Goal: Task Accomplishment & Management: Use online tool/utility

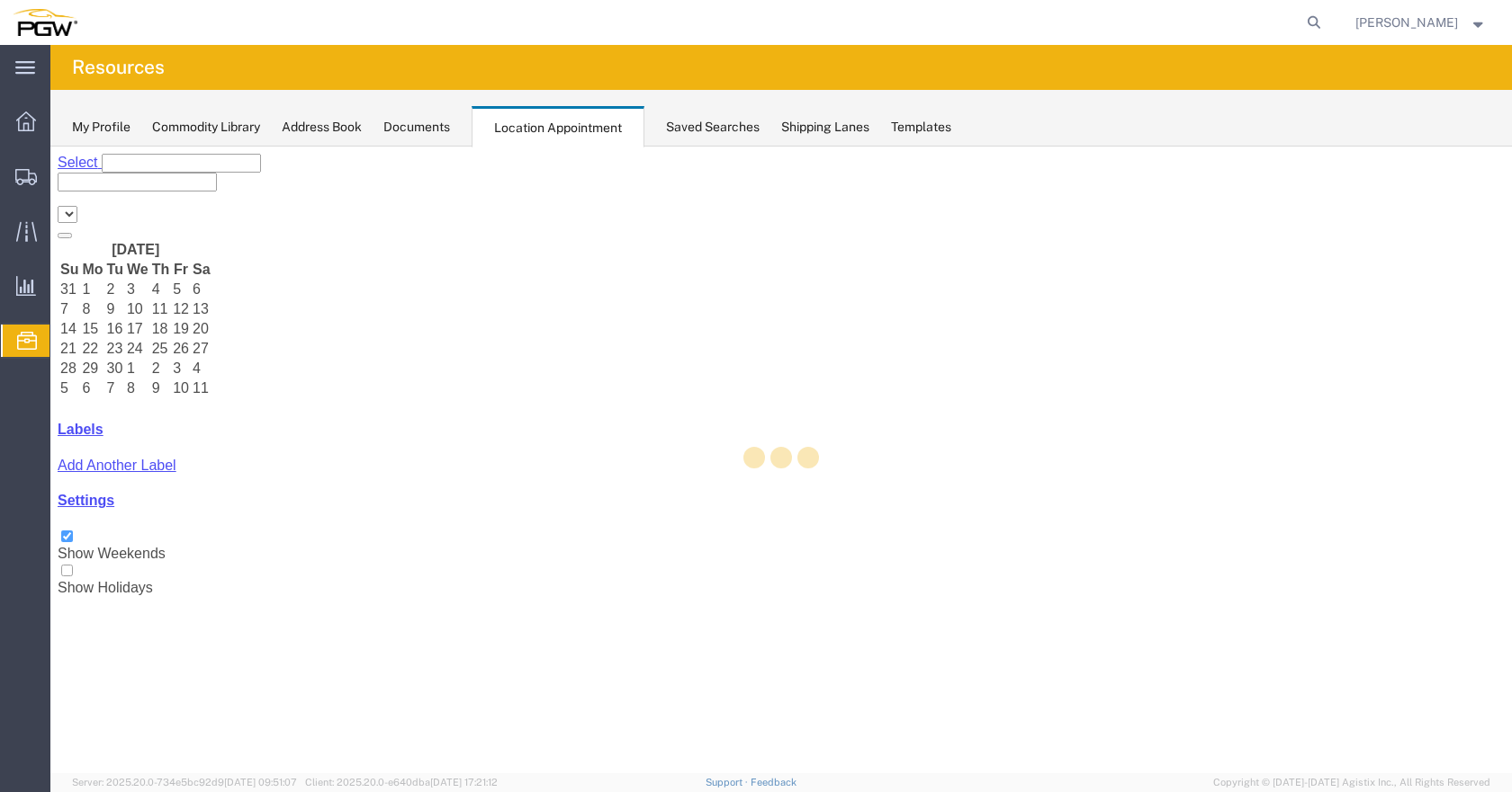
select select "28253"
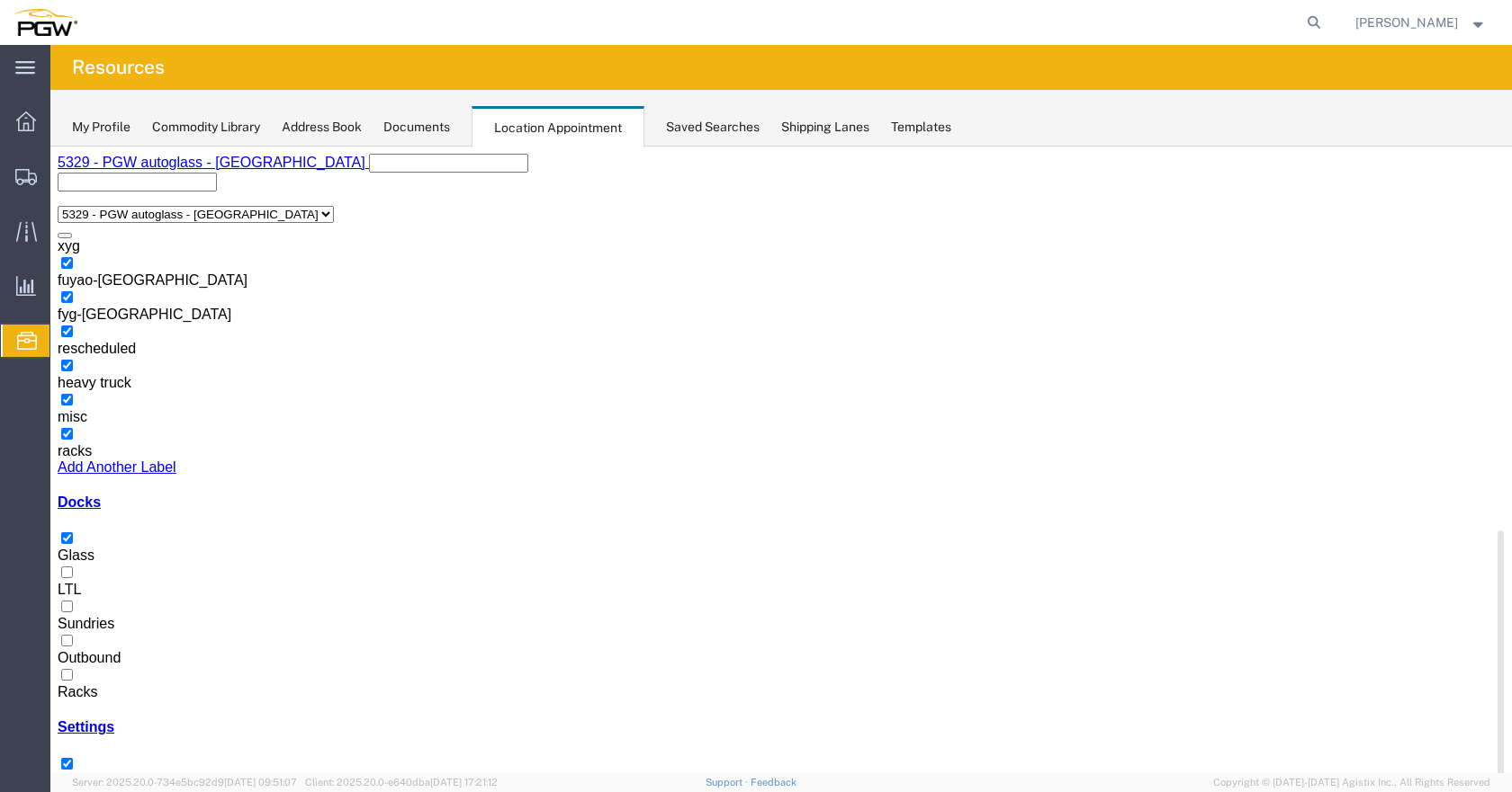
click at [78, 684] on div at bounding box center [781, 684] width 1447 height 0
click at [73, 669] on input "Racks" at bounding box center [67, 675] width 12 height 12
click at [78, 548] on div at bounding box center [781, 548] width 1447 height 0
click at [73, 533] on input "Glass" at bounding box center [67, 539] width 12 height 12
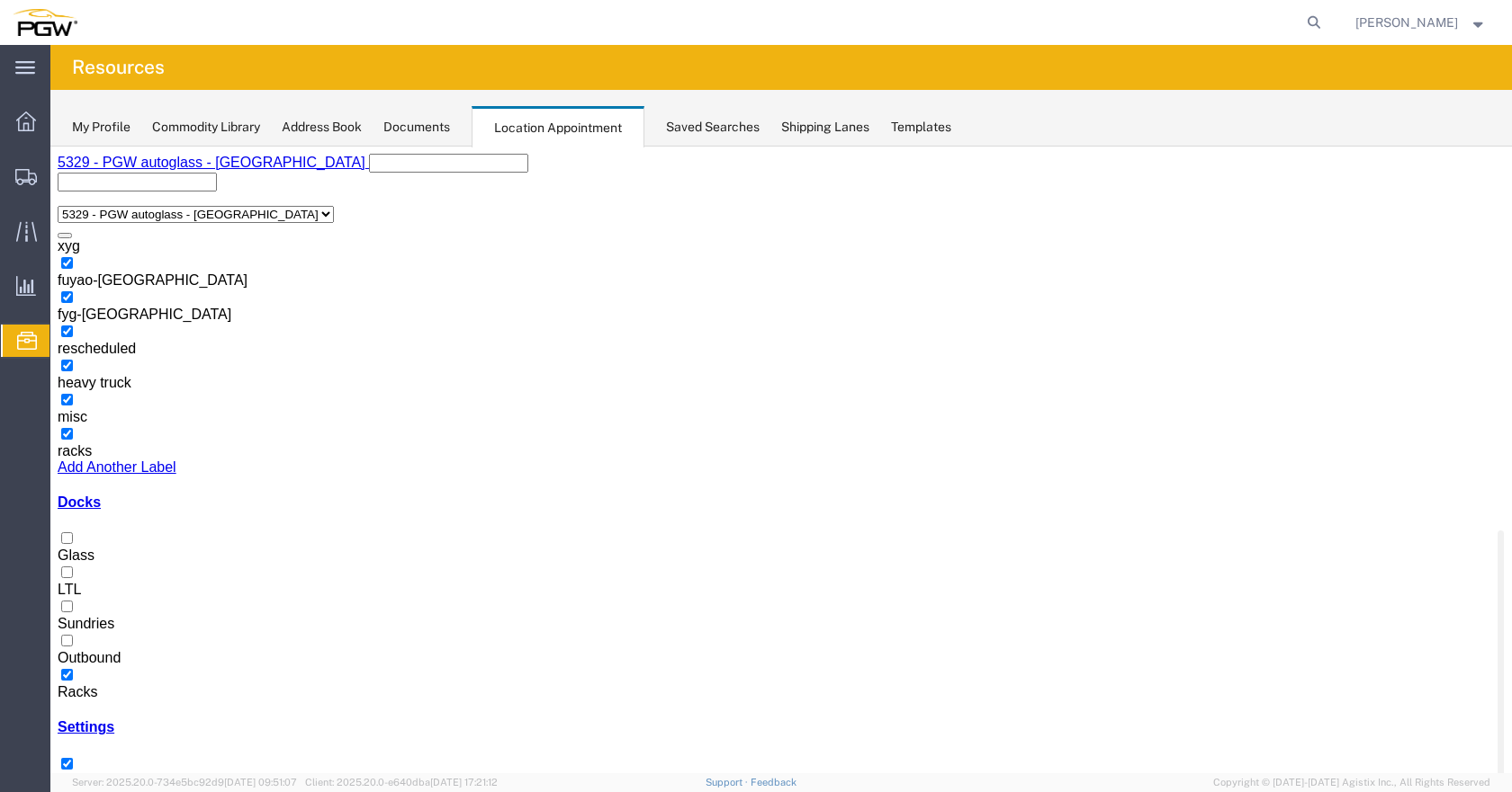
scroll to position [48, 0]
click at [78, 548] on div at bounding box center [781, 548] width 1447 height 0
click at [73, 533] on input "Glass" at bounding box center [67, 539] width 12 height 12
click at [78, 684] on div at bounding box center [781, 684] width 1447 height 0
click at [73, 669] on input "Racks" at bounding box center [67, 675] width 12 height 12
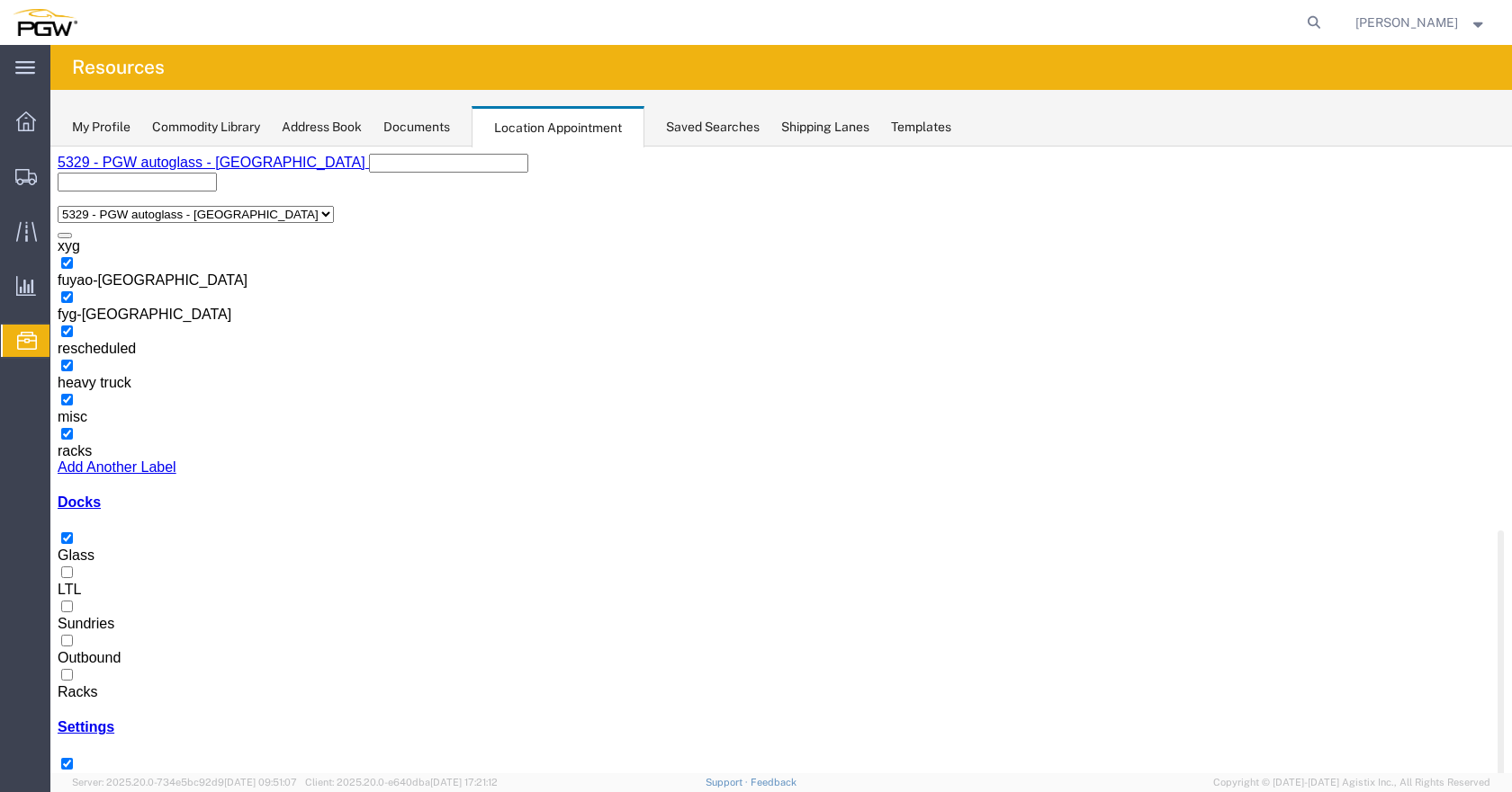
scroll to position [719, 0]
drag, startPoint x: 1038, startPoint y: 428, endPoint x: 1162, endPoint y: 534, distance: 163.1
